Goal: Transaction & Acquisition: Book appointment/travel/reservation

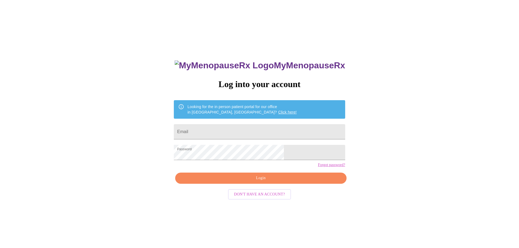
click at [265, 182] on span "Login" at bounding box center [261, 178] width 159 height 7
click at [218, 128] on input "Email" at bounding box center [259, 131] width 171 height 15
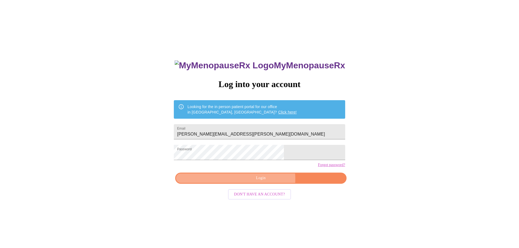
click at [266, 182] on span "Login" at bounding box center [261, 178] width 159 height 7
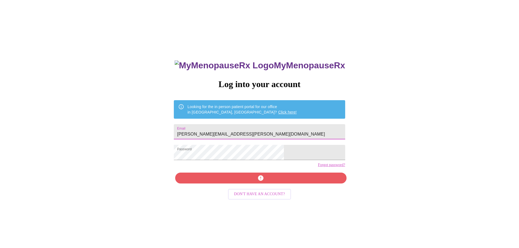
drag, startPoint x: 287, startPoint y: 132, endPoint x: 218, endPoint y: 130, distance: 69.2
click at [218, 130] on input "ethel.e.pujols@questdiagnostics.com" at bounding box center [259, 131] width 171 height 15
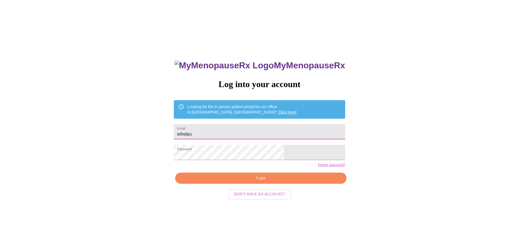
type input "ethelpujols37@hotmail.com"
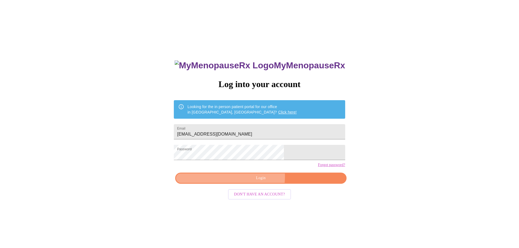
click at [258, 182] on span "Login" at bounding box center [261, 178] width 159 height 7
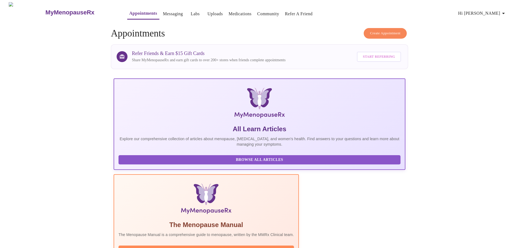
click at [378, 33] on span "Create Appointment" at bounding box center [385, 33] width 31 height 6
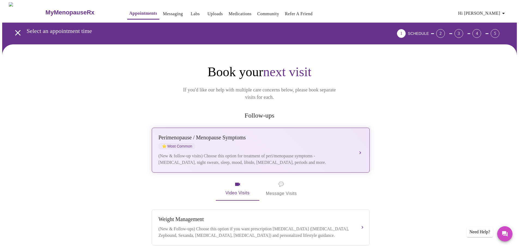
click at [360, 143] on button "Perimenopause / Menopause Symptoms ⭐ Most Common (New & follow-up visits) Choos…" at bounding box center [261, 150] width 218 height 45
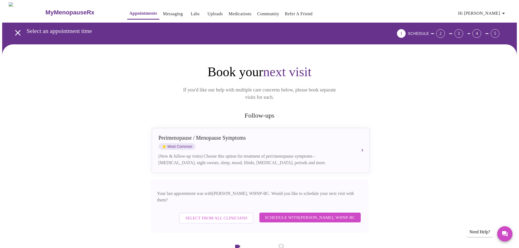
click at [304, 214] on span "Schedule with Meghan Matz, WHNP-BC" at bounding box center [310, 217] width 90 height 7
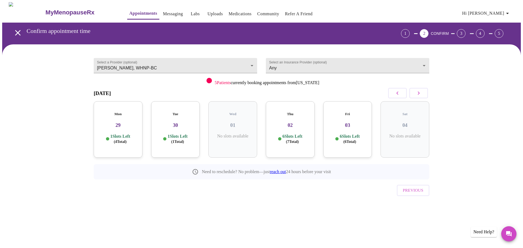
click at [355, 127] on div "Fri 03 6 Slots Left ( 6 Total)" at bounding box center [348, 129] width 49 height 56
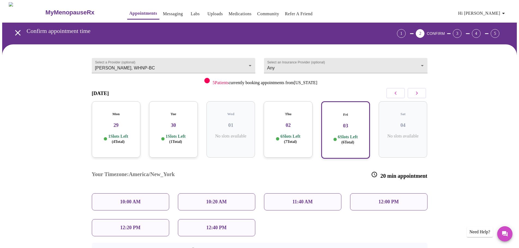
click at [138, 199] on p "10:00 AM" at bounding box center [130, 202] width 21 height 6
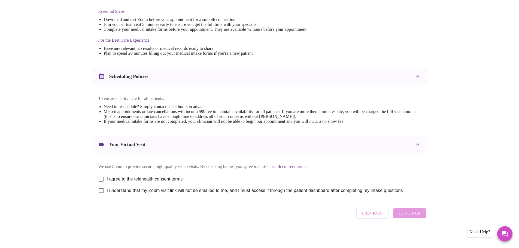
scroll to position [147, 0]
click at [102, 177] on input "I agree to the telehealth consent terms" at bounding box center [100, 179] width 11 height 11
checkbox input "true"
click at [101, 190] on input "I understand that my Zoom visit link will not be emailed to me, and I must acce…" at bounding box center [100, 190] width 11 height 11
checkbox input "true"
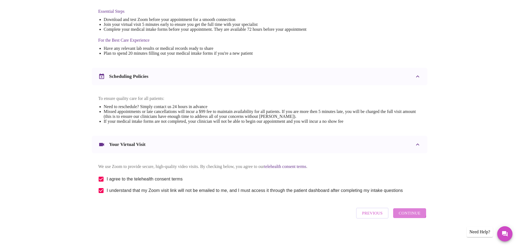
click at [410, 214] on span "Continue" at bounding box center [410, 213] width 22 height 7
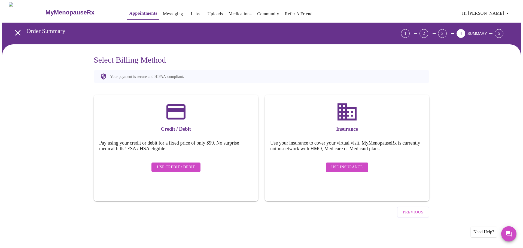
click at [338, 164] on span "Use Insurance" at bounding box center [346, 167] width 31 height 7
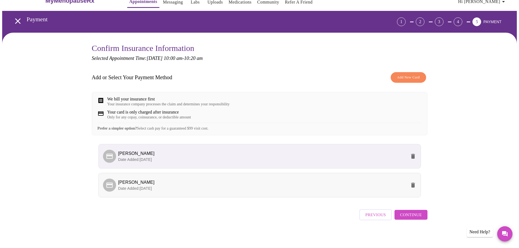
scroll to position [18, 0]
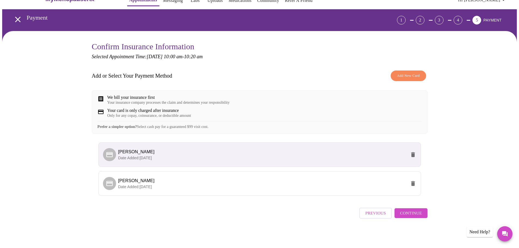
click at [407, 217] on span "Continue" at bounding box center [411, 213] width 22 height 7
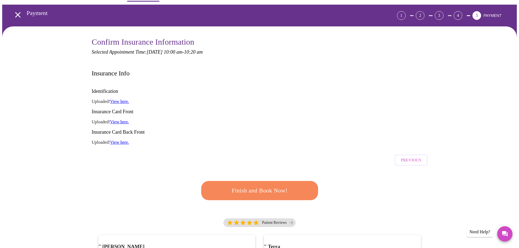
click at [248, 186] on span "Finish and Book Now!" at bounding box center [259, 191] width 101 height 10
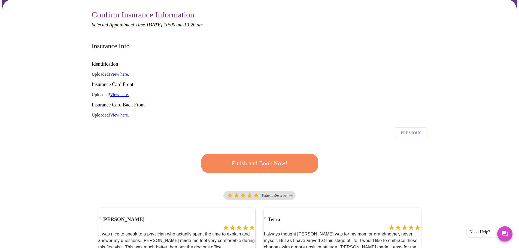
scroll to position [0, 0]
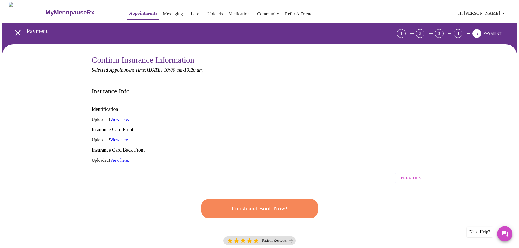
click at [122, 117] on link "View here." at bounding box center [119, 119] width 19 height 5
click at [120, 158] on link "View here." at bounding box center [119, 160] width 19 height 5
click at [506, 232] on icon "Messages" at bounding box center [504, 233] width 5 height 5
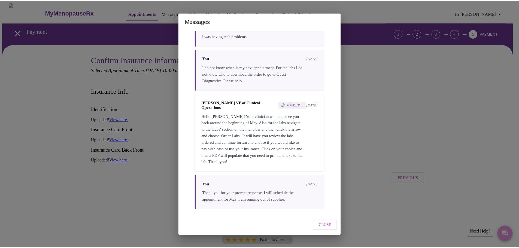
scroll to position [91, 0]
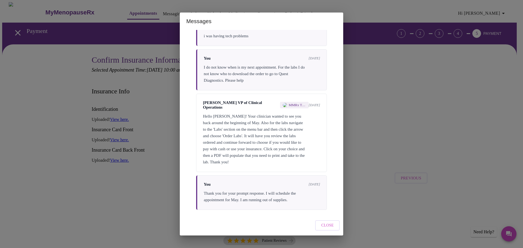
click at [400, 152] on div "Messages Messages are typically reviewed within 1-2 business days Meghan Matz M…" at bounding box center [261, 124] width 523 height 248
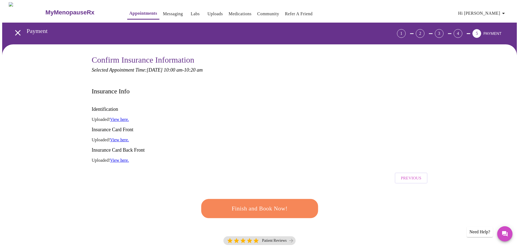
click at [121, 117] on link "View here." at bounding box center [119, 119] width 19 height 5
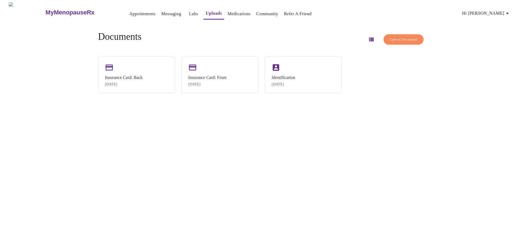
click at [509, 13] on icon "button" at bounding box center [507, 13] width 3 height 1
click at [340, 96] on div at bounding box center [261, 124] width 523 height 248
click at [134, 12] on link "Appointments" at bounding box center [142, 14] width 26 height 8
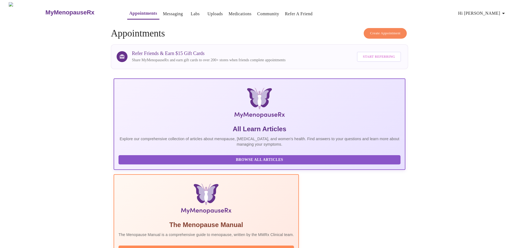
click at [385, 31] on span "Create Appointment" at bounding box center [385, 33] width 31 height 6
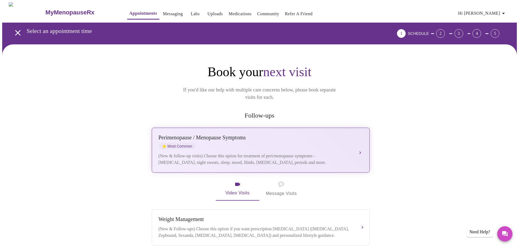
click at [360, 143] on button "Perimenopause / Menopause Symptoms ⭐ Most Common (New & follow-up visits) Choos…" at bounding box center [261, 150] width 218 height 45
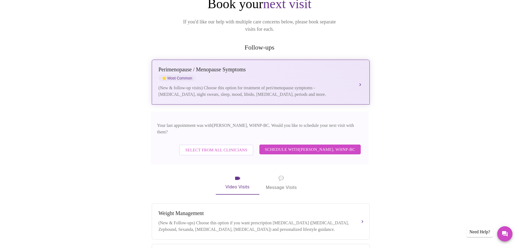
scroll to position [82, 0]
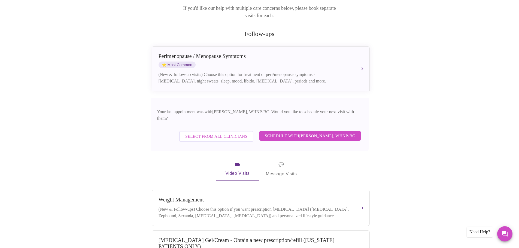
click at [321, 132] on span "Schedule with Meghan Matz, WHNP-BC" at bounding box center [310, 135] width 90 height 7
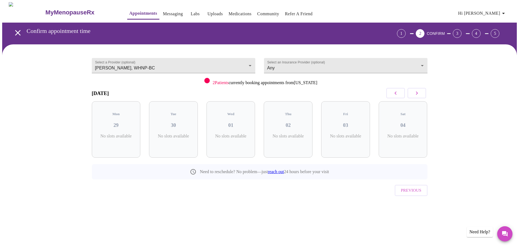
scroll to position [0, 0]
click at [345, 122] on h3 "03" at bounding box center [348, 125] width 40 height 6
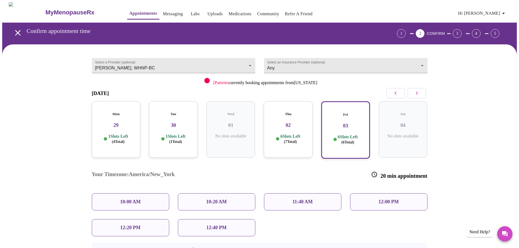
click at [114, 194] on div "10:00 AM" at bounding box center [130, 202] width 77 height 17
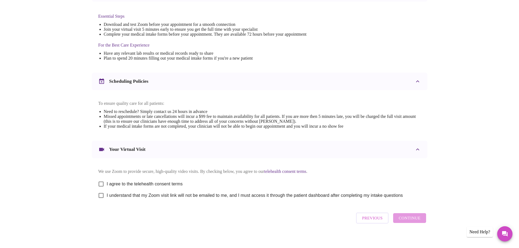
scroll to position [147, 0]
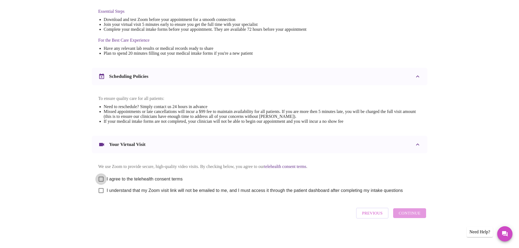
click at [102, 176] on input "I agree to the telehealth consent terms" at bounding box center [100, 179] width 11 height 11
checkbox input "true"
click at [100, 191] on input "I understand that my Zoom visit link will not be emailed to me, and I must acce…" at bounding box center [100, 190] width 11 height 11
checkbox input "true"
click at [410, 217] on span "Continue" at bounding box center [410, 213] width 22 height 7
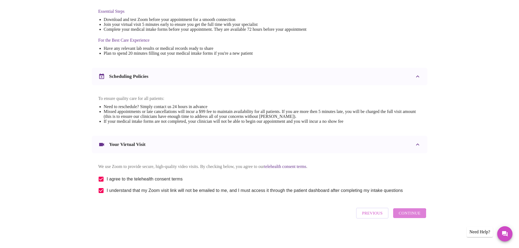
scroll to position [0, 0]
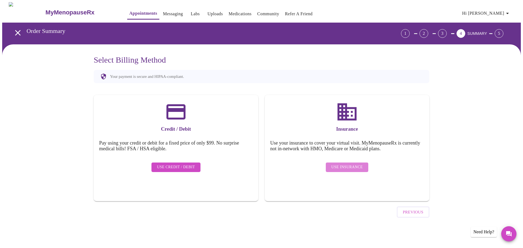
click at [349, 164] on span "Use Insurance" at bounding box center [346, 167] width 31 height 7
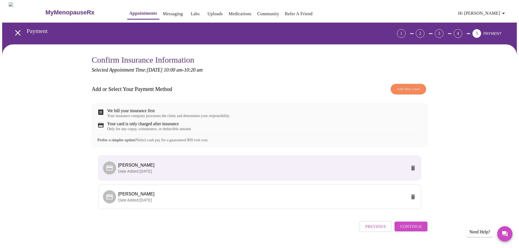
click at [410, 89] on span "Add New Card" at bounding box center [408, 89] width 23 height 6
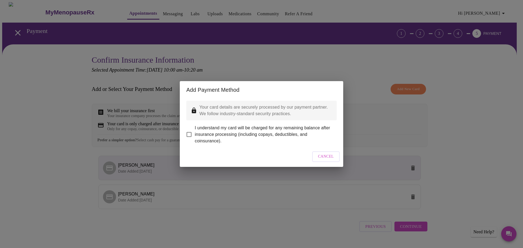
click at [188, 131] on input "I understand my card will be charged for any remaining balance after insurance …" at bounding box center [188, 134] width 11 height 11
checkbox input "true"
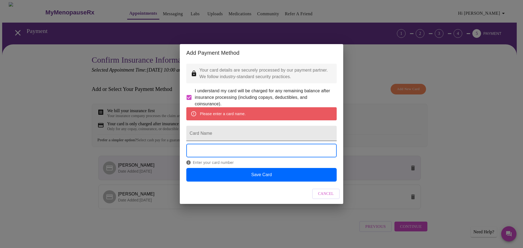
click at [206, 134] on input "Card Name" at bounding box center [261, 133] width 150 height 15
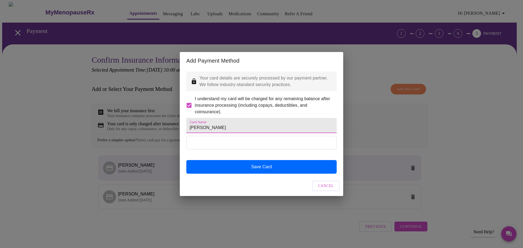
type input "[PERSON_NAME]"
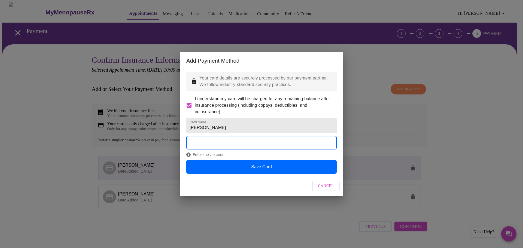
click at [286, 160] on div "Enter the zip code" at bounding box center [261, 148] width 150 height 24
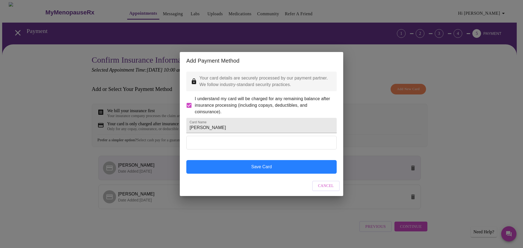
click at [270, 173] on button "Save Card" at bounding box center [261, 167] width 150 height 14
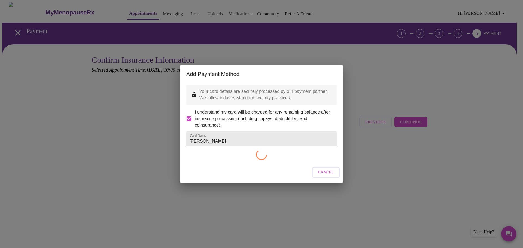
checkbox input "false"
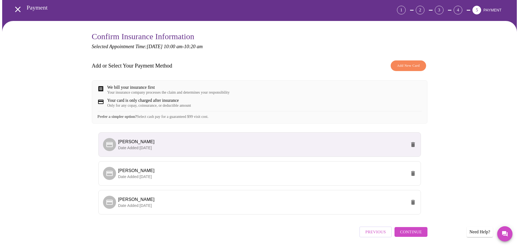
scroll to position [47, 0]
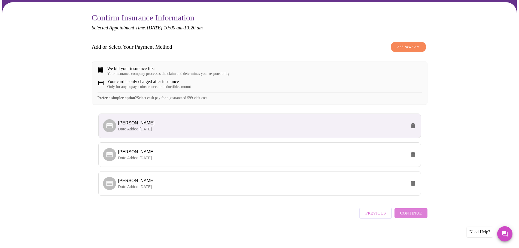
click at [412, 213] on span "Continue" at bounding box center [411, 213] width 22 height 7
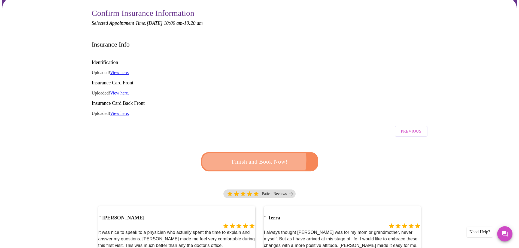
click at [248, 157] on span "Finish and Book Now!" at bounding box center [259, 162] width 101 height 10
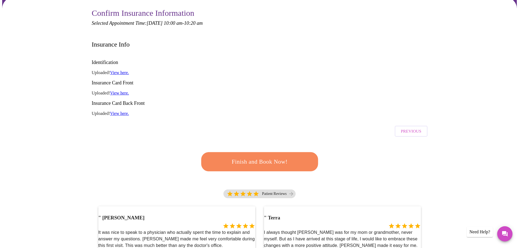
click at [264, 157] on span "Finish and Book Now!" at bounding box center [260, 162] width 102 height 10
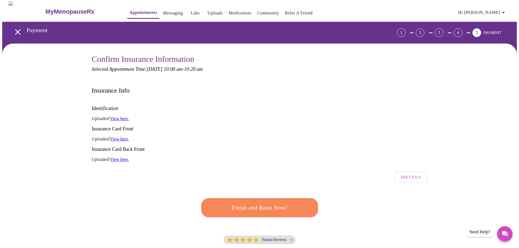
scroll to position [0, 0]
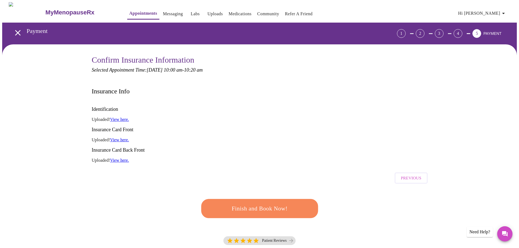
click at [409, 175] on span "Previous" at bounding box center [411, 178] width 20 height 7
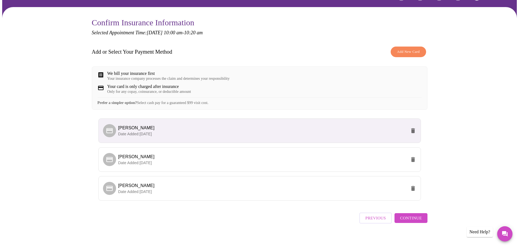
scroll to position [47, 0]
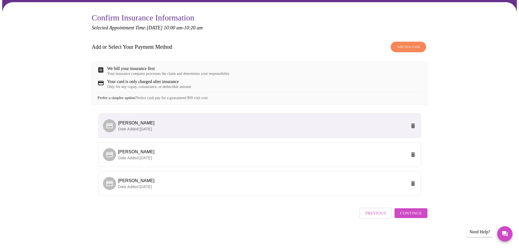
click at [478, 233] on div "Need Help?" at bounding box center [480, 232] width 26 height 10
click at [478, 232] on div "Need Help?" at bounding box center [480, 232] width 26 height 10
click at [470, 167] on div "Confirm Insurance Information Selected Appointment Time: Friday, October 3rd @ …" at bounding box center [259, 124] width 515 height 244
click at [480, 230] on div "Need Help?" at bounding box center [480, 232] width 26 height 10
click at [480, 231] on div "Need Help?" at bounding box center [480, 232] width 26 height 10
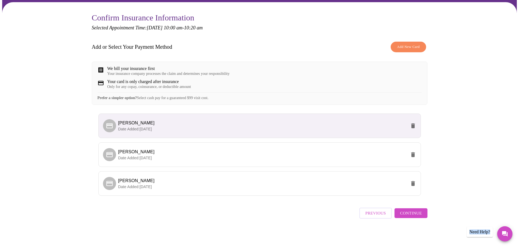
click at [481, 231] on div "Need Help?" at bounding box center [480, 232] width 26 height 10
click at [378, 214] on span "Previous" at bounding box center [376, 213] width 20 height 7
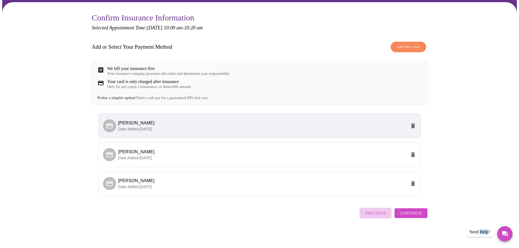
scroll to position [0, 0]
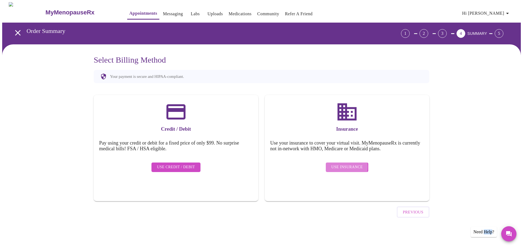
click at [341, 164] on span "Use Insurance" at bounding box center [346, 167] width 31 height 7
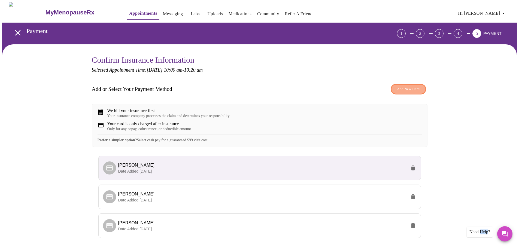
click at [401, 89] on span "Add New Card" at bounding box center [408, 89] width 23 height 6
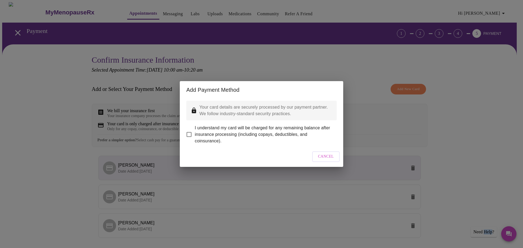
click at [190, 131] on input "I understand my card will be charged for any remaining balance after insurance …" at bounding box center [188, 134] width 11 height 11
checkbox input "true"
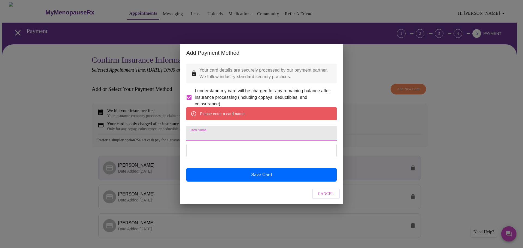
click at [213, 136] on input "Card Name" at bounding box center [261, 133] width 150 height 15
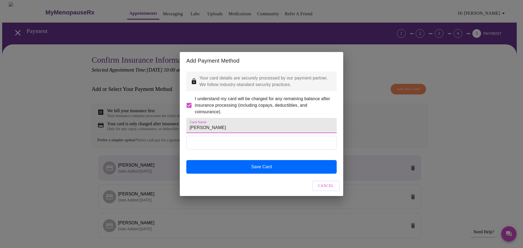
type input "[PERSON_NAME]"
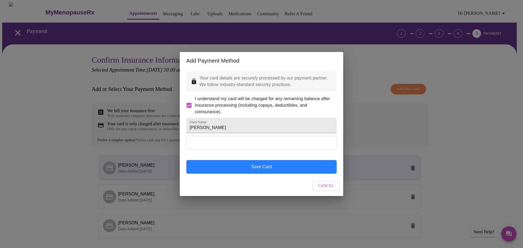
click at [255, 174] on button "Save Card" at bounding box center [261, 167] width 150 height 14
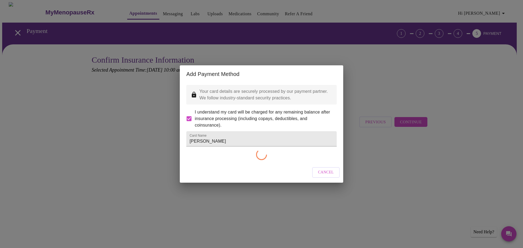
checkbox input "false"
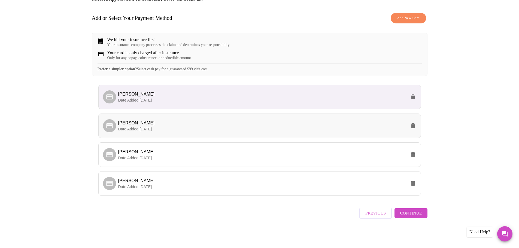
scroll to position [76, 0]
click at [414, 214] on span "Continue" at bounding box center [411, 213] width 22 height 7
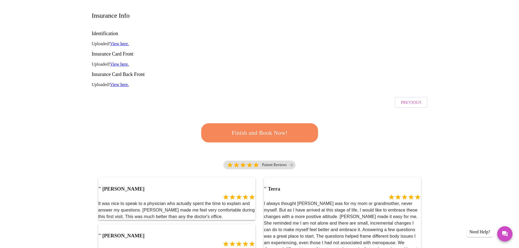
click at [276, 128] on span "Finish and Book Now!" at bounding box center [259, 133] width 101 height 10
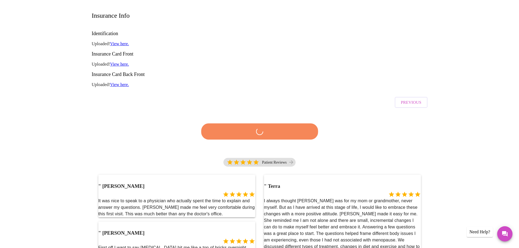
scroll to position [110, 0]
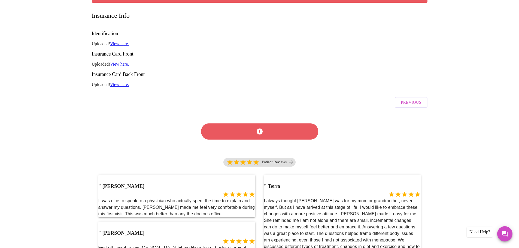
click at [262, 116] on div at bounding box center [260, 131] width 120 height 31
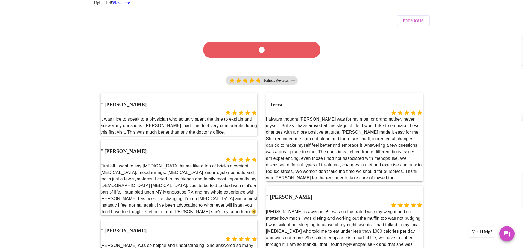
scroll to position [0, 0]
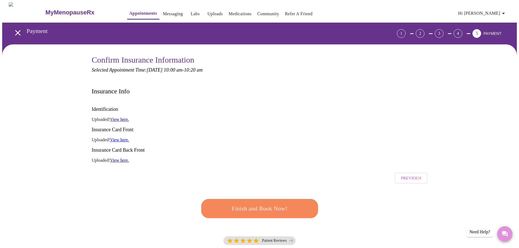
click at [505, 233] on icon "Messages" at bounding box center [504, 233] width 5 height 5
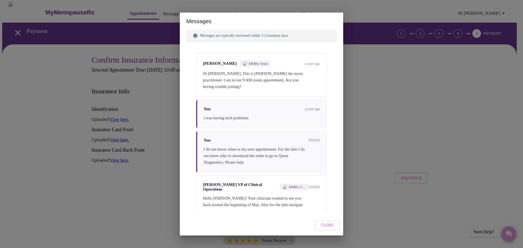
scroll to position [91, 0]
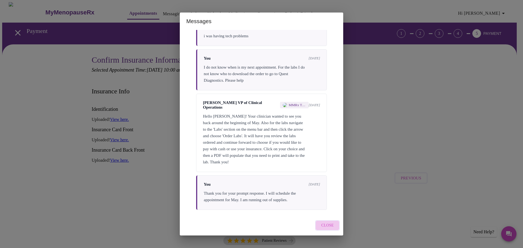
click at [326, 226] on span "Close" at bounding box center [327, 225] width 13 height 7
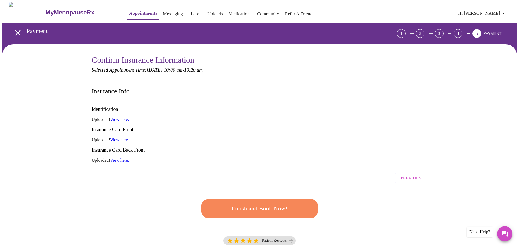
click at [484, 231] on div "Need Help?" at bounding box center [480, 232] width 26 height 10
click at [503, 236] on icon "Messages" at bounding box center [505, 234] width 7 height 7
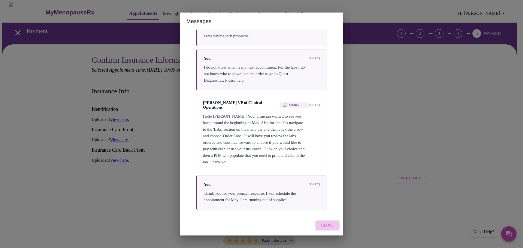
click at [325, 225] on span "Close" at bounding box center [327, 225] width 13 height 7
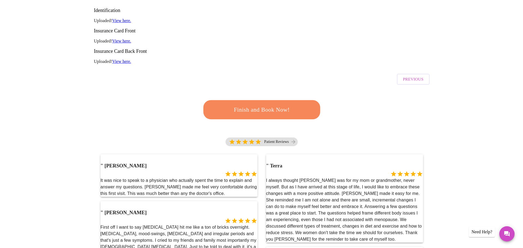
scroll to position [109, 0]
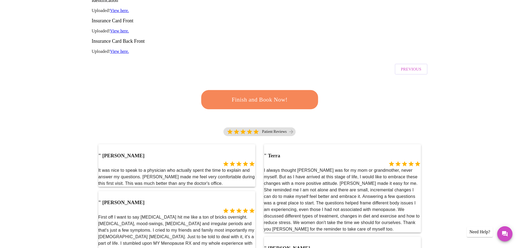
click at [472, 231] on div "Need Help?" at bounding box center [480, 232] width 26 height 10
click at [480, 233] on div "Need Help?" at bounding box center [480, 232] width 26 height 10
click at [502, 232] on icon "Messages" at bounding box center [505, 234] width 7 height 7
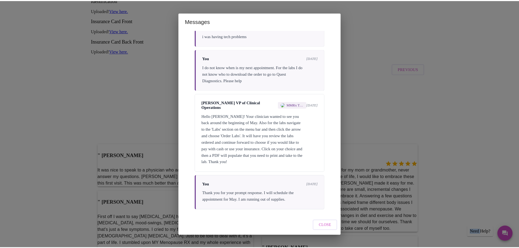
scroll to position [91, 0]
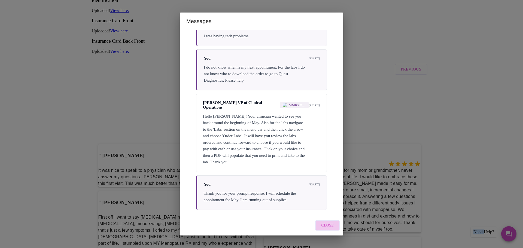
click at [330, 226] on span "Close" at bounding box center [327, 225] width 13 height 7
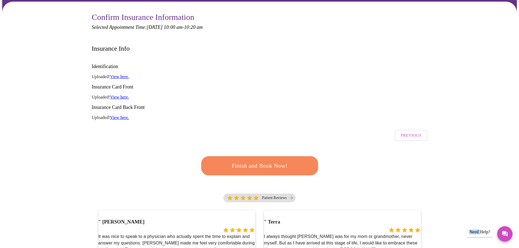
scroll to position [0, 0]
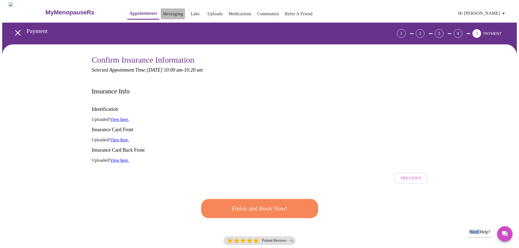
click at [163, 13] on link "Messaging" at bounding box center [173, 14] width 20 height 8
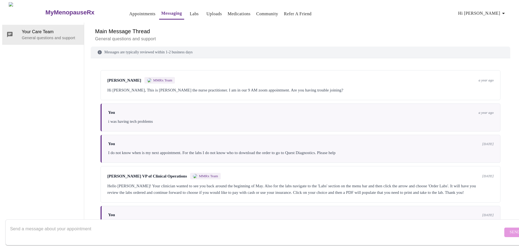
drag, startPoint x: 319, startPoint y: 237, endPoint x: 278, endPoint y: 228, distance: 42.0
click at [319, 236] on div at bounding box center [256, 232] width 493 height 21
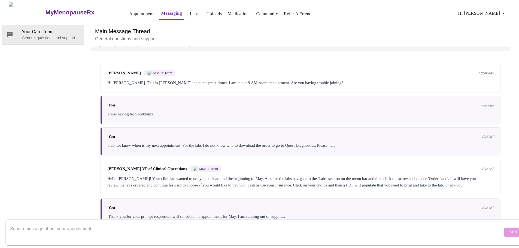
scroll to position [21, 0]
click at [504, 229] on form "Send" at bounding box center [267, 233] width 524 height 26
click at [419, 213] on div "Thank you for your prompt response. I will schedule the appointment for May. I …" at bounding box center [301, 216] width 386 height 7
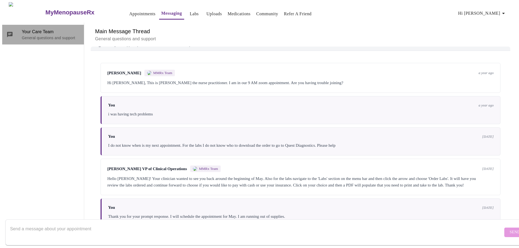
click at [28, 29] on span "Your Care Team" at bounding box center [51, 32] width 58 height 7
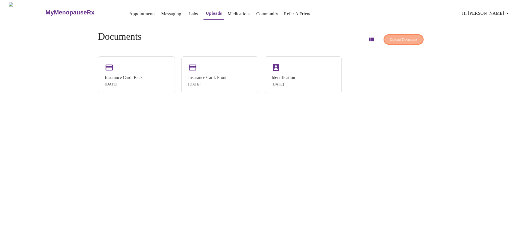
click at [397, 38] on span "Upload Document" at bounding box center [404, 40] width 28 height 6
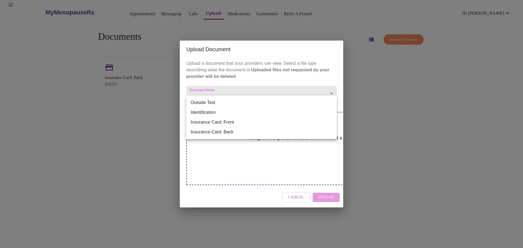
click at [207, 102] on body "MyMenopauseRx Appointments Messaging Labs Uploads Medications Community Refer a…" at bounding box center [261, 126] width 519 height 248
click at [219, 122] on li "Insurance Card: Front" at bounding box center [261, 122] width 150 height 10
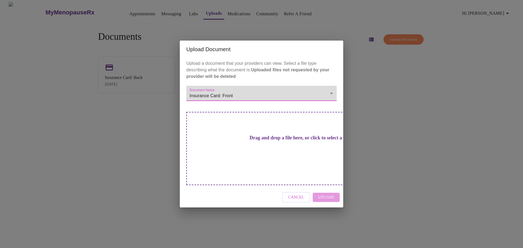
type input "Insurance Card: Front"
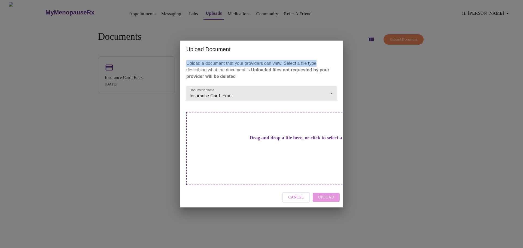
drag, startPoint x: 262, startPoint y: 54, endPoint x: 405, endPoint y: 73, distance: 144.6
click at [411, 73] on div "Upload Document Upload a document that your providers can view. Select a file t…" at bounding box center [261, 124] width 523 height 248
click at [395, 91] on div "Upload Document Upload a document that your providers can view. Select a file t…" at bounding box center [261, 124] width 523 height 248
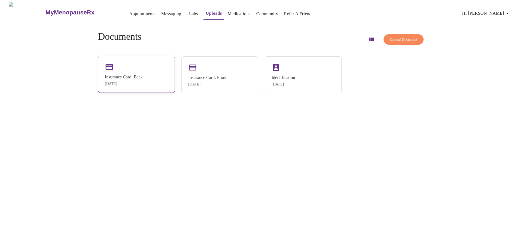
click at [137, 76] on div "Insurance Card: Back" at bounding box center [124, 77] width 38 height 5
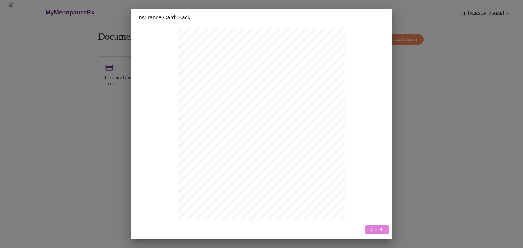
click at [383, 232] on span "Close" at bounding box center [377, 230] width 13 height 7
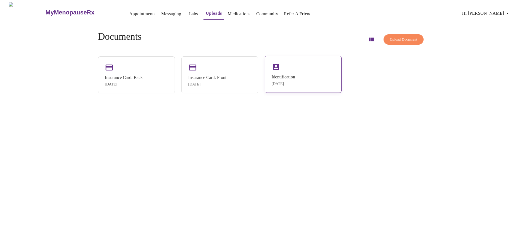
click at [285, 85] on div "[DATE]" at bounding box center [283, 84] width 23 height 4
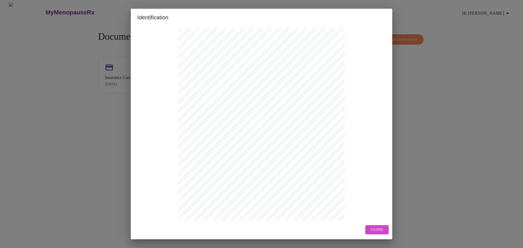
click at [379, 230] on span "Close" at bounding box center [377, 230] width 13 height 7
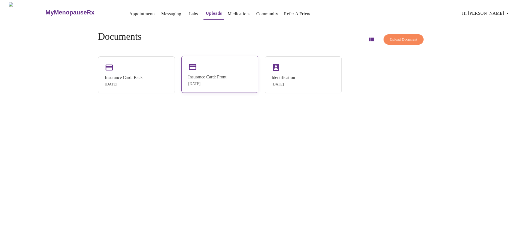
click at [211, 77] on div "Insurance Card: Front" at bounding box center [207, 77] width 38 height 5
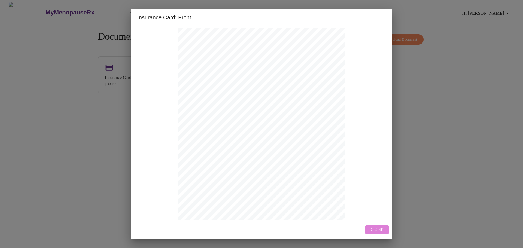
click at [370, 229] on button "Close" at bounding box center [377, 230] width 23 height 10
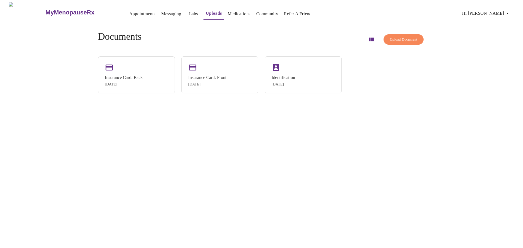
click at [129, 13] on link "Appointments" at bounding box center [142, 14] width 26 height 8
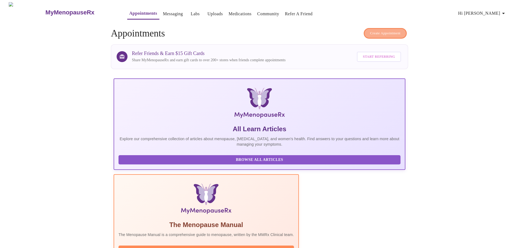
click at [381, 31] on span "Create Appointment" at bounding box center [385, 33] width 31 height 6
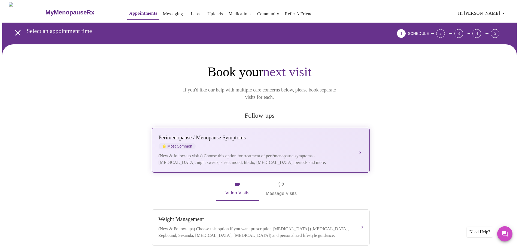
click at [358, 142] on button "Perimenopause / Menopause Symptoms ⭐ Most Common (New & follow-up visits) Choos…" at bounding box center [261, 150] width 218 height 45
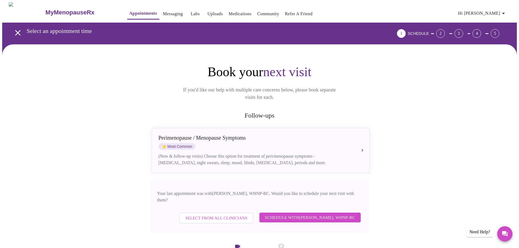
click at [210, 215] on span "Select from All Clinicians" at bounding box center [216, 218] width 62 height 7
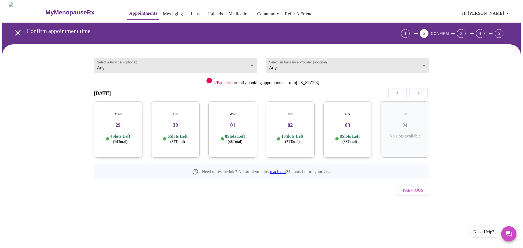
click at [346, 122] on h3 "03" at bounding box center [348, 125] width 40 height 6
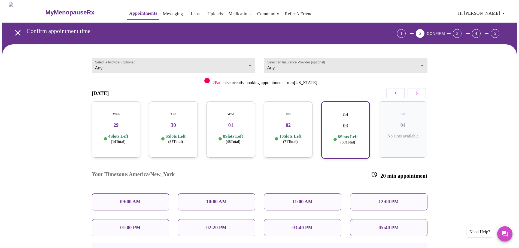
click at [218, 199] on p "10:00 AM" at bounding box center [216, 202] width 21 height 6
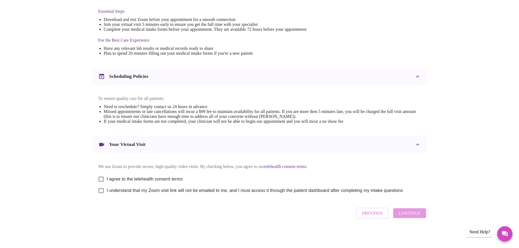
scroll to position [147, 0]
click at [103, 177] on input "I agree to the telehealth consent terms" at bounding box center [100, 179] width 11 height 11
checkbox input "true"
click at [103, 190] on input "I understand that my Zoom visit link will not be emailed to me, and I must acce…" at bounding box center [100, 190] width 11 height 11
checkbox input "true"
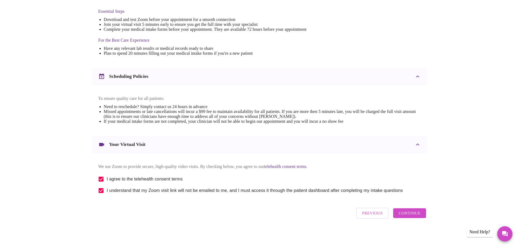
click at [405, 217] on span "Continue" at bounding box center [410, 213] width 22 height 7
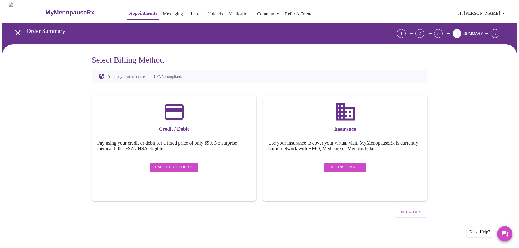
scroll to position [0, 0]
click at [341, 164] on span "Use Insurance" at bounding box center [346, 167] width 31 height 7
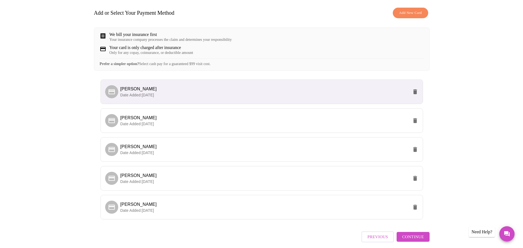
scroll to position [82, 0]
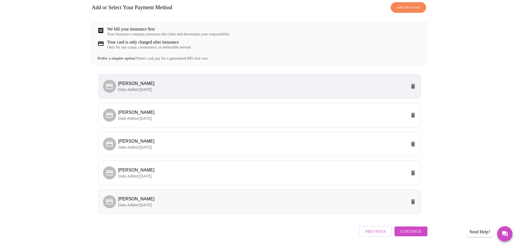
click at [414, 204] on icon "delete" at bounding box center [413, 202] width 4 height 5
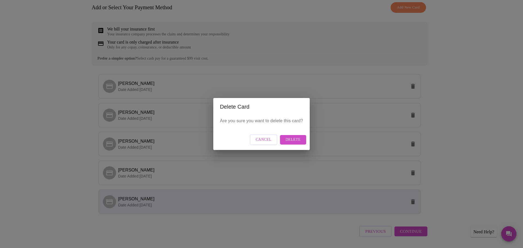
click at [289, 139] on span "Delete" at bounding box center [293, 140] width 15 height 7
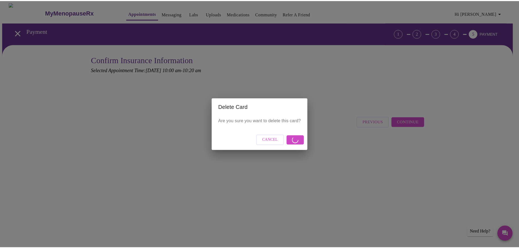
scroll to position [0, 0]
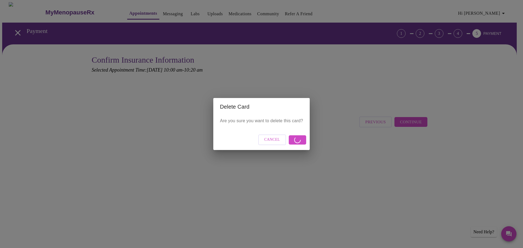
click at [271, 141] on span "Cancel" at bounding box center [272, 140] width 16 height 7
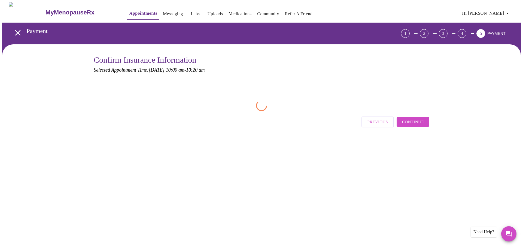
click at [378, 122] on span "Previous" at bounding box center [378, 122] width 20 height 7
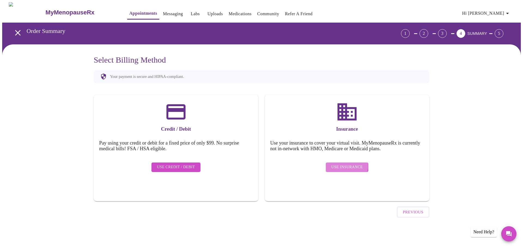
click at [341, 164] on span "Use Insurance" at bounding box center [346, 167] width 31 height 7
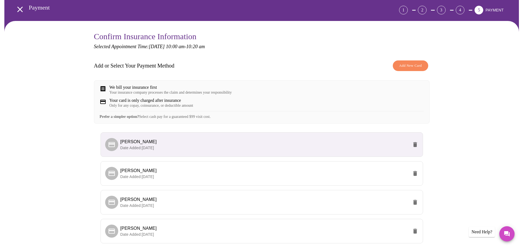
scroll to position [76, 0]
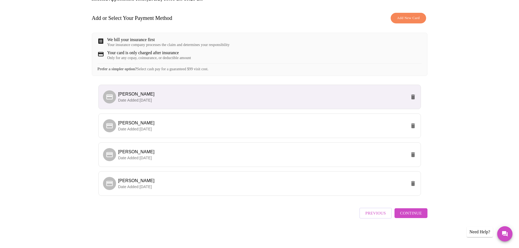
click at [414, 99] on icon "delete" at bounding box center [413, 97] width 4 height 5
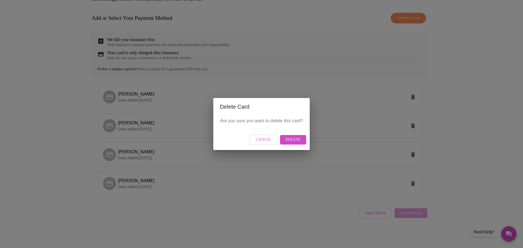
click at [288, 140] on span "Delete" at bounding box center [293, 140] width 15 height 7
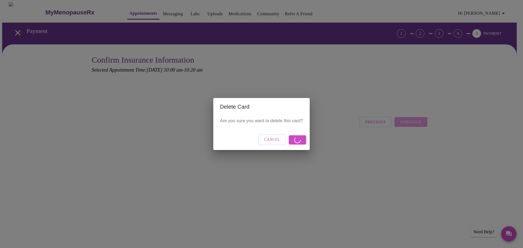
scroll to position [0, 0]
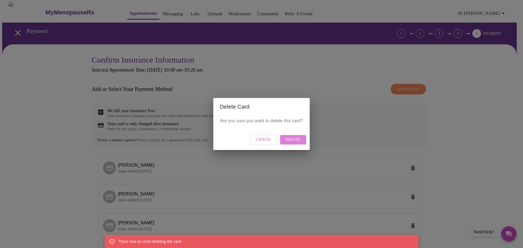
click at [293, 141] on span "Delete" at bounding box center [293, 140] width 15 height 7
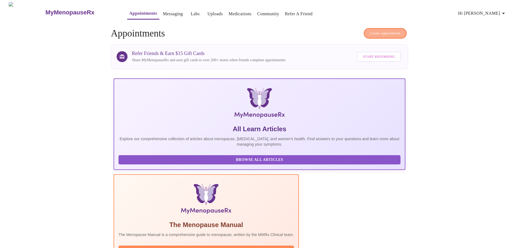
click at [375, 32] on span "Create Appointment" at bounding box center [385, 33] width 31 height 6
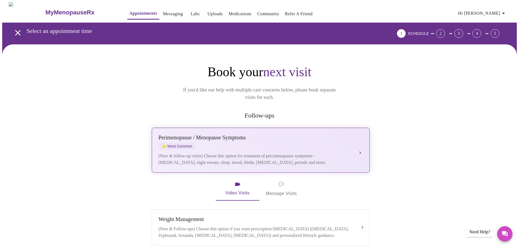
click at [359, 144] on button "[MEDICAL_DATA] / Menopause Symptoms ⭐ Most Common (New & follow-up visits) Choo…" at bounding box center [261, 150] width 218 height 45
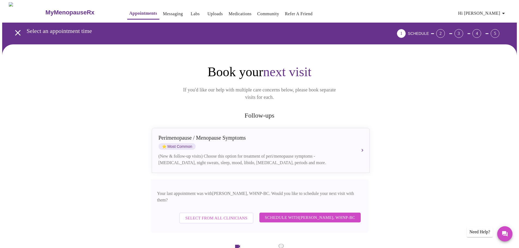
click at [288, 214] on span "Schedule with [PERSON_NAME], WHNP-BC" at bounding box center [310, 217] width 90 height 7
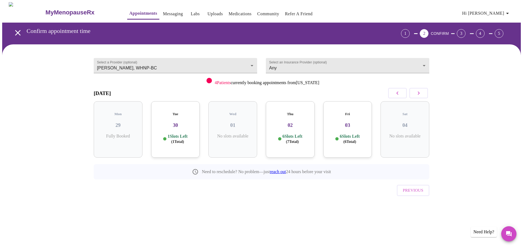
click at [176, 140] on span "( 1 Total)" at bounding box center [177, 142] width 13 height 4
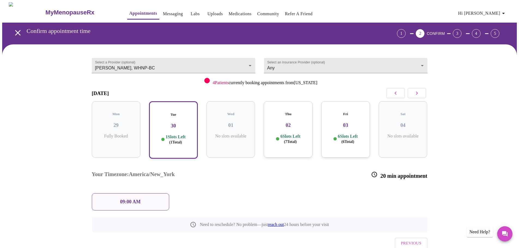
scroll to position [10, 0]
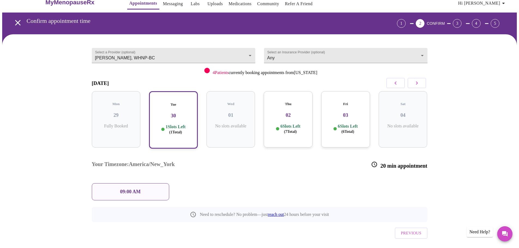
click at [346, 124] on p "6 Slots Left ( 6 Total)" at bounding box center [348, 129] width 20 height 11
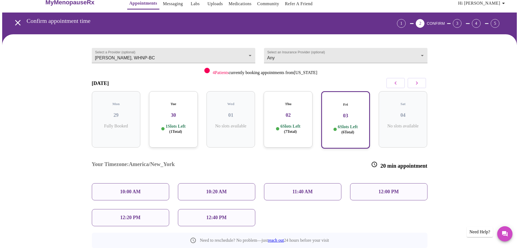
click at [133, 189] on p "10:00 AM" at bounding box center [130, 192] width 21 height 6
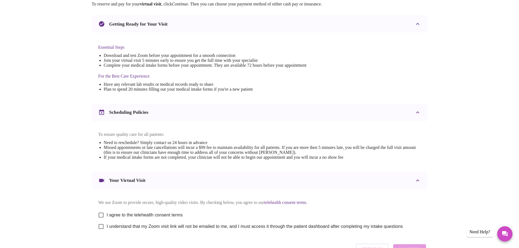
scroll to position [147, 0]
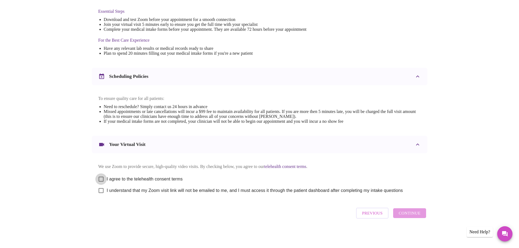
click at [100, 177] on input "I agree to the telehealth consent terms" at bounding box center [100, 179] width 11 height 11
checkbox input "true"
click at [101, 190] on input "I understand that my Zoom visit link will not be emailed to me, and I must acce…" at bounding box center [100, 190] width 11 height 11
checkbox input "true"
click at [405, 217] on span "Continue" at bounding box center [410, 213] width 22 height 7
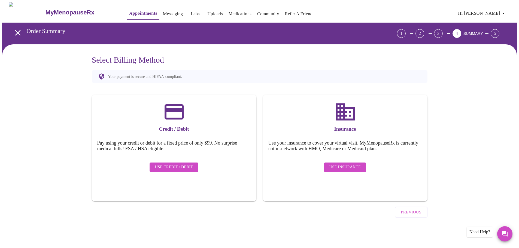
scroll to position [0, 0]
click at [341, 164] on span "Use Insurance" at bounding box center [346, 167] width 31 height 7
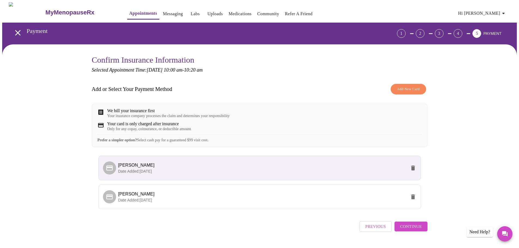
scroll to position [18, 0]
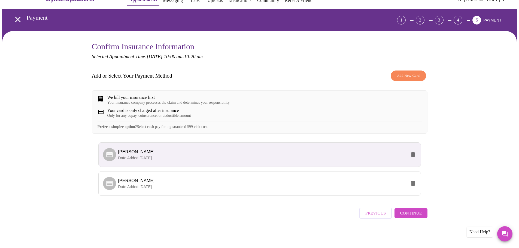
click at [133, 154] on span "[PERSON_NAME]" at bounding box center [136, 152] width 37 height 5
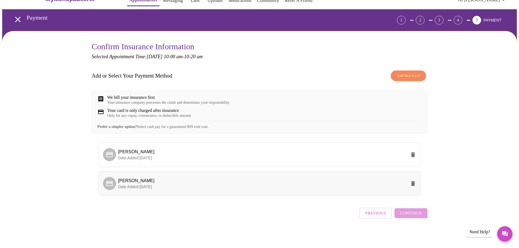
click at [144, 182] on span "[PERSON_NAME]" at bounding box center [262, 181] width 288 height 7
click at [410, 215] on span "Continue" at bounding box center [411, 213] width 22 height 7
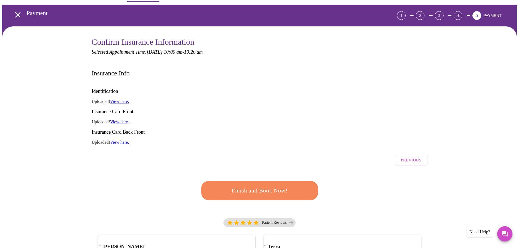
click at [242, 186] on span "Finish and Book Now!" at bounding box center [259, 191] width 101 height 10
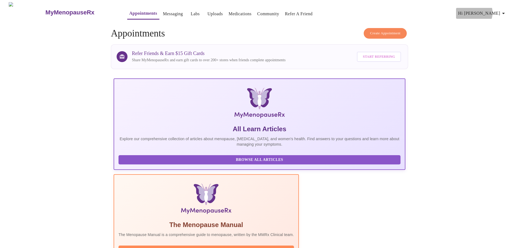
click at [502, 11] on span "Hi [PERSON_NAME]" at bounding box center [482, 14] width 49 height 8
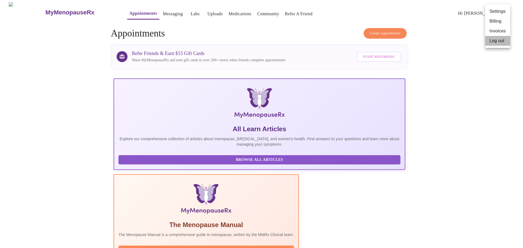
click at [496, 40] on li "Log out" at bounding box center [497, 41] width 25 height 10
